Goal: Task Accomplishment & Management: Manage account settings

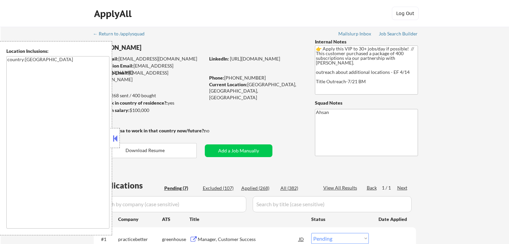
select select ""pending""
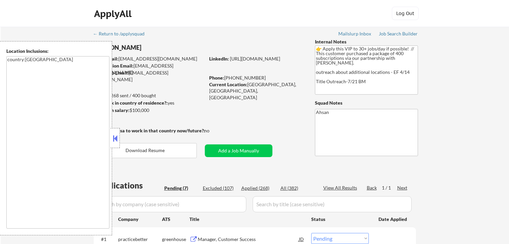
select select ""pending""
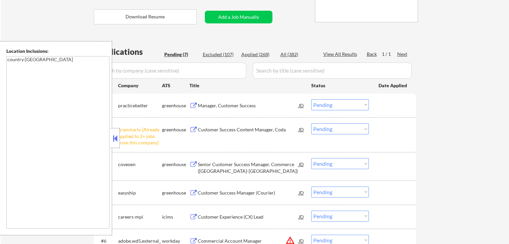
scroll to position [178, 0]
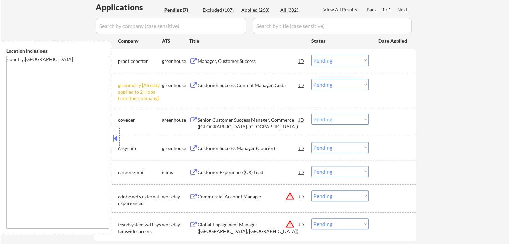
click at [341, 81] on select "Choose an option... Pending Applied Excluded (Questions) Excluded (Expired) Exc…" at bounding box center [340, 84] width 58 height 11
click at [311, 79] on select "Choose an option... Pending Applied Excluded (Questions) Excluded (Expired) Exc…" at bounding box center [340, 84] width 58 height 11
select select ""pending""
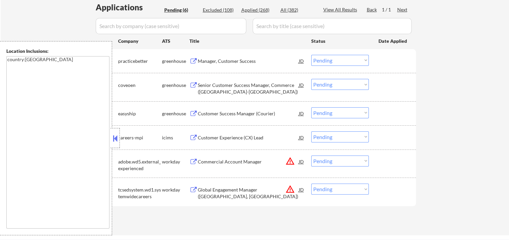
scroll to position [134, 0]
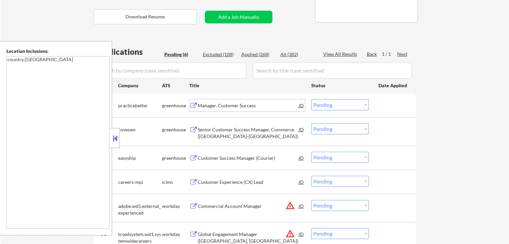
click at [215, 103] on div "Manager, Customer Success" at bounding box center [248, 105] width 101 height 7
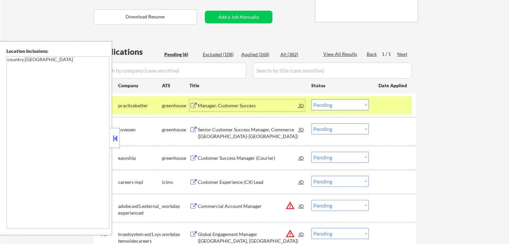
click at [342, 106] on select "Choose an option... Pending Applied Excluded (Questions) Excluded (Expired) Exc…" at bounding box center [340, 104] width 58 height 11
click at [311, 99] on select "Choose an option... Pending Applied Excluded (Questions) Excluded (Expired) Exc…" at bounding box center [340, 104] width 58 height 11
click at [217, 127] on div "Senior Customer Success Manager, Commerce ([GEOGRAPHIC_DATA]-[GEOGRAPHIC_DATA])" at bounding box center [248, 132] width 101 height 13
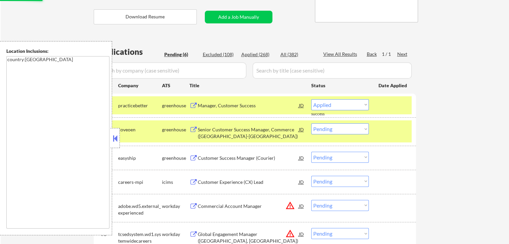
select select ""pending""
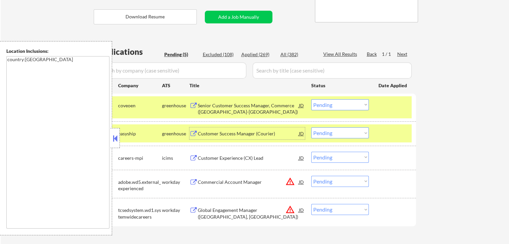
scroll to position [178, 0]
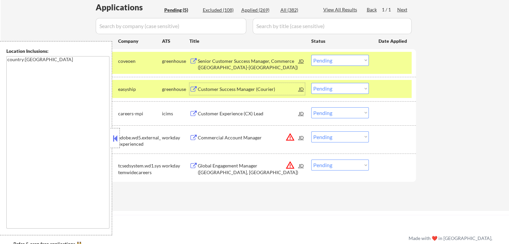
click at [207, 91] on div "Customer Success Manager (Courier)" at bounding box center [248, 89] width 101 height 7
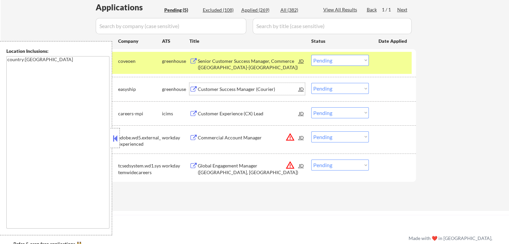
drag, startPoint x: 335, startPoint y: 87, endPoint x: 335, endPoint y: 92, distance: 4.7
click at [335, 87] on select "Choose an option... Pending Applied Excluded (Questions) Excluded (Expired) Exc…" at bounding box center [340, 88] width 58 height 11
click at [311, 83] on select "Choose an option... Pending Applied Excluded (Questions) Excluded (Expired) Exc…" at bounding box center [340, 88] width 58 height 11
select select ""pending""
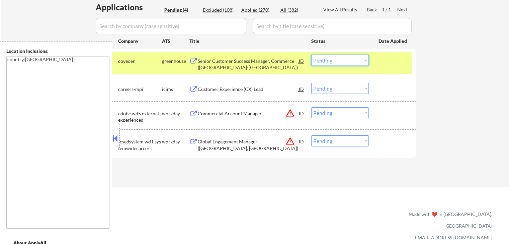
click at [332, 61] on select "Choose an option... Pending Applied Excluded (Questions) Excluded (Expired) Exc…" at bounding box center [340, 60] width 58 height 11
click at [311, 55] on select "Choose an option... Pending Applied Excluded (Questions) Excluded (Expired) Exc…" at bounding box center [340, 60] width 58 height 11
select select ""pending""
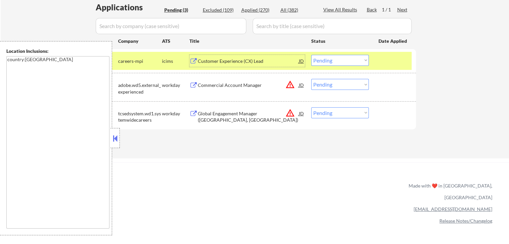
click at [204, 59] on div "Customer Experience (CX) Lead" at bounding box center [248, 61] width 101 height 7
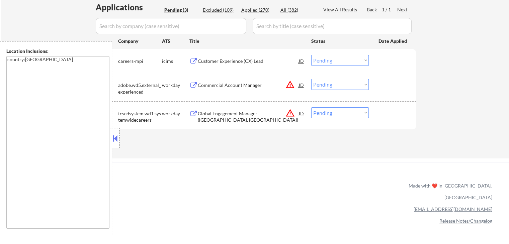
click at [201, 86] on div "Commercial Account Manager" at bounding box center [248, 85] width 101 height 7
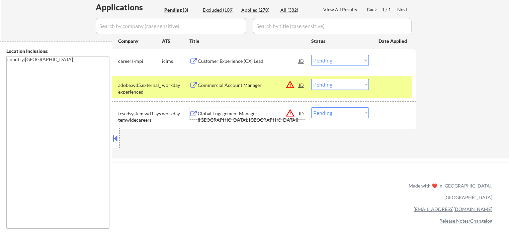
click at [199, 110] on div "Global Engagement Manager ([GEOGRAPHIC_DATA], [GEOGRAPHIC_DATA])" at bounding box center [248, 116] width 101 height 13
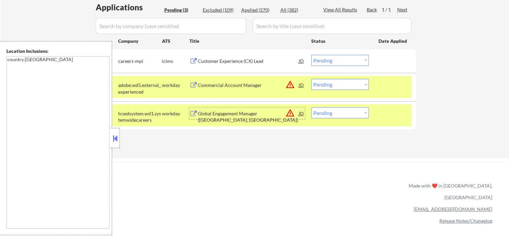
click at [350, 111] on select "Choose an option... Pending Applied Excluded (Questions) Excluded (Expired) Exc…" at bounding box center [340, 112] width 58 height 11
select select ""excluded__expired_""
click at [311, 107] on select "Choose an option... Pending Applied Excluded (Questions) Excluded (Expired) Exc…" at bounding box center [340, 112] width 58 height 11
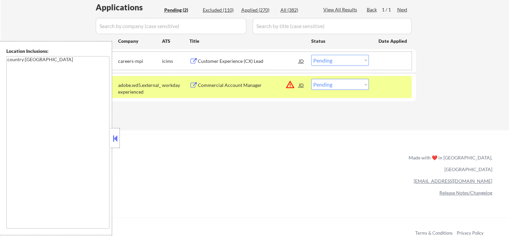
click at [347, 54] on div "#1 careers-mpi icims Customer Experience (CX) Lead JD Choose an option... Pendi…" at bounding box center [254, 61] width 316 height 18
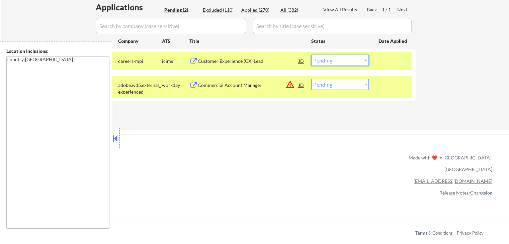
click at [341, 55] on select "Choose an option... Pending Applied Excluded (Questions) Excluded (Expired) Exc…" at bounding box center [340, 60] width 58 height 11
click at [311, 55] on select "Choose an option... Pending Applied Excluded (Questions) Excluded (Expired) Exc…" at bounding box center [340, 60] width 58 height 11
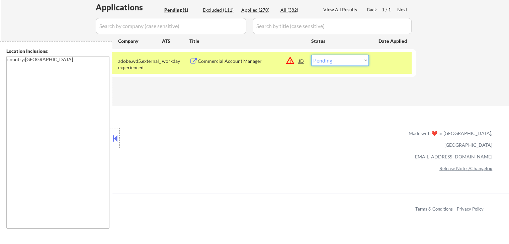
drag, startPoint x: 335, startPoint y: 58, endPoint x: 336, endPoint y: 65, distance: 6.4
click at [336, 58] on select "Choose an option... Pending Applied Excluded (Questions) Excluded (Expired) Exc…" at bounding box center [340, 60] width 58 height 11
select select ""applied""
click at [311, 55] on select "Choose an option... Pending Applied Excluded (Questions) Excluded (Expired) Exc…" at bounding box center [340, 60] width 58 height 11
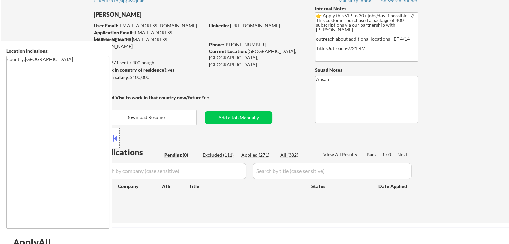
scroll to position [44, 0]
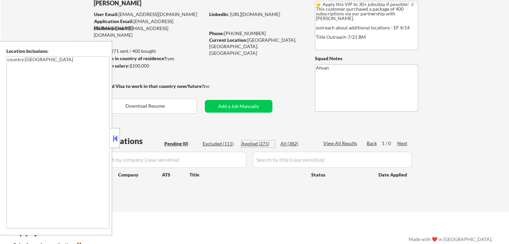
click at [252, 142] on div "Applied (271)" at bounding box center [257, 144] width 33 height 7
select select ""applied""
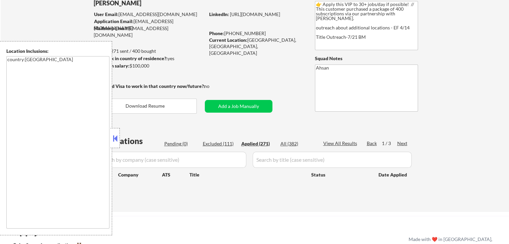
select select ""applied""
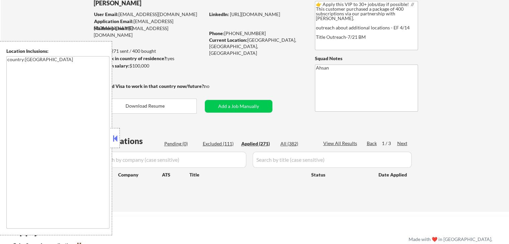
select select ""applied""
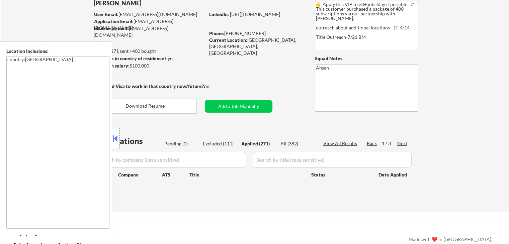
select select ""applied""
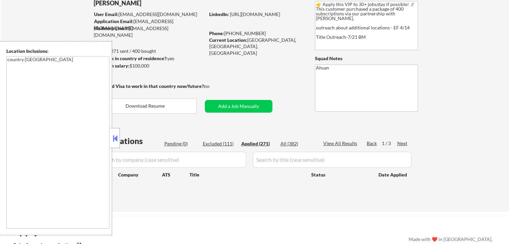
select select ""applied""
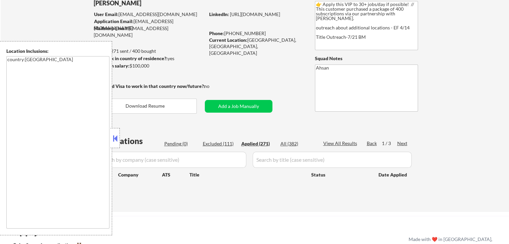
select select ""applied""
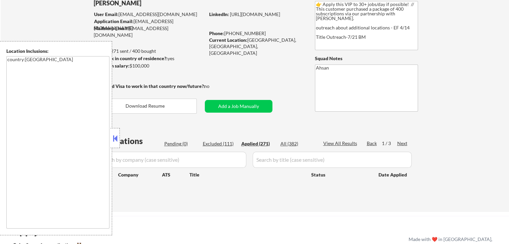
select select ""applied""
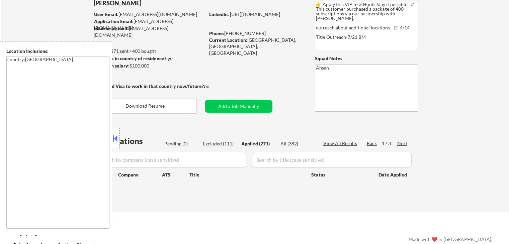
select select ""applied""
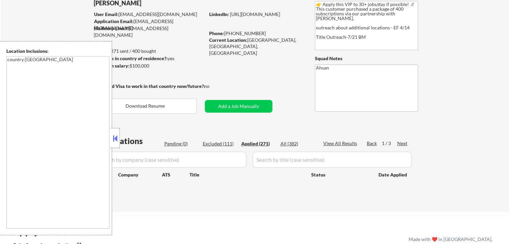
select select ""applied""
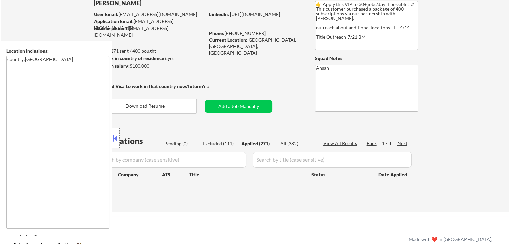
select select ""applied""
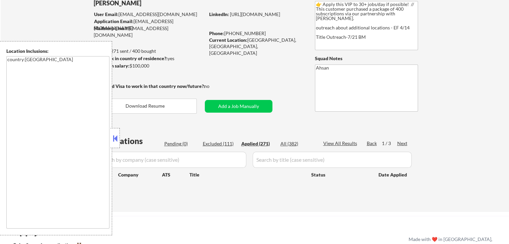
select select ""applied""
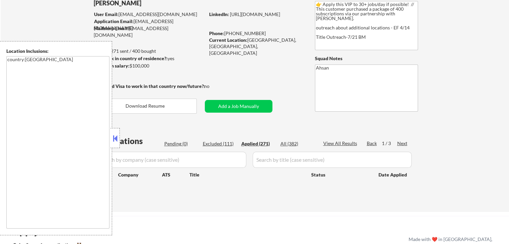
select select ""applied""
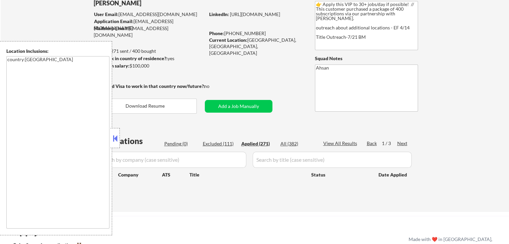
select select ""applied""
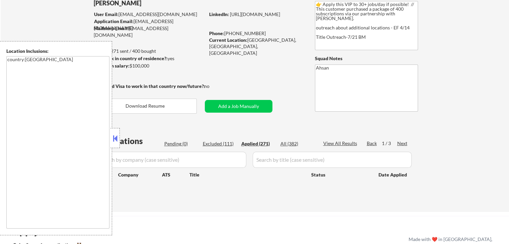
select select ""applied""
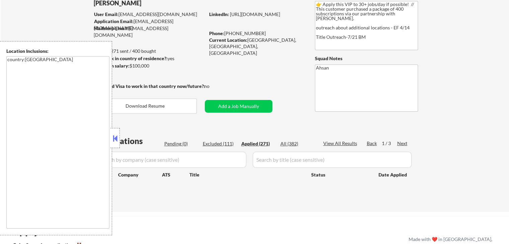
select select ""applied""
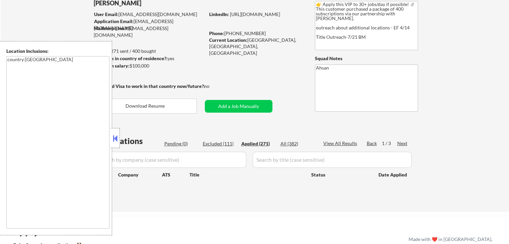
select select ""applied""
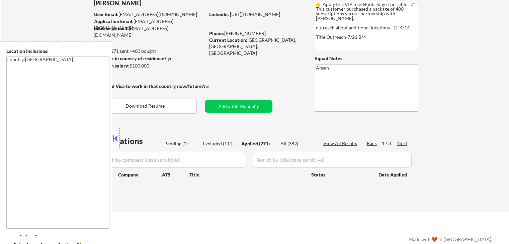
select select ""applied""
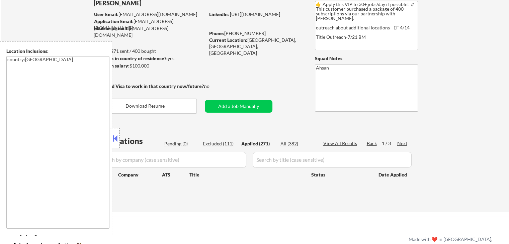
select select ""applied""
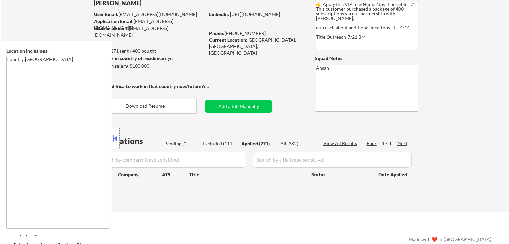
select select ""applied""
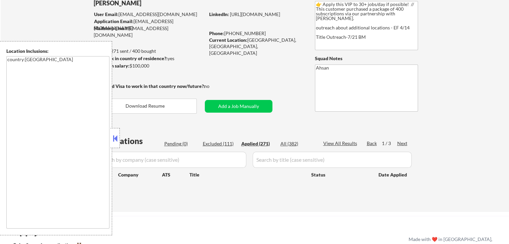
select select ""applied""
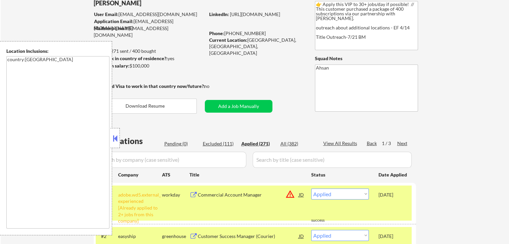
scroll to position [89, 0]
